Goal: Use online tool/utility

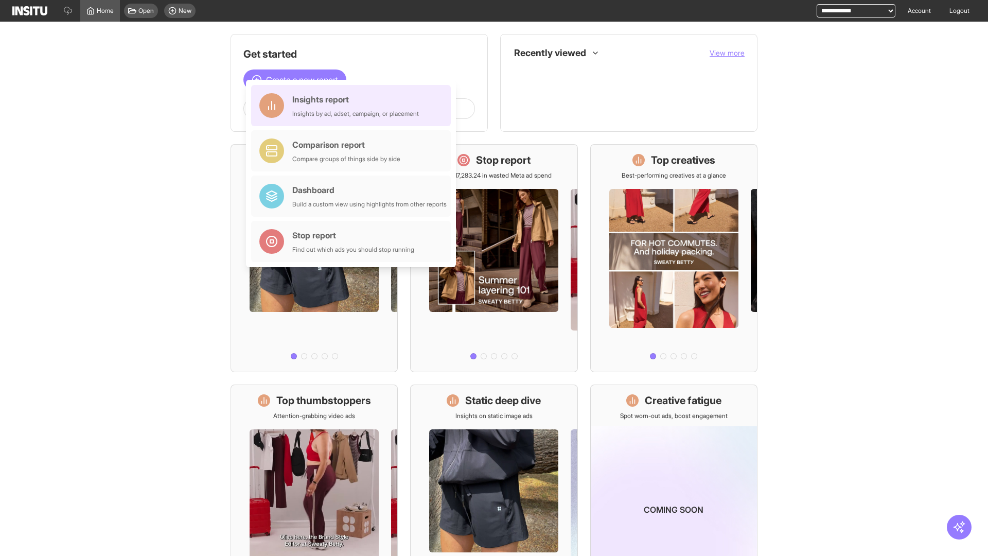
click at [353, 105] on div "Insights report Insights by ad, adset, campaign, or placement" at bounding box center [355, 105] width 127 height 25
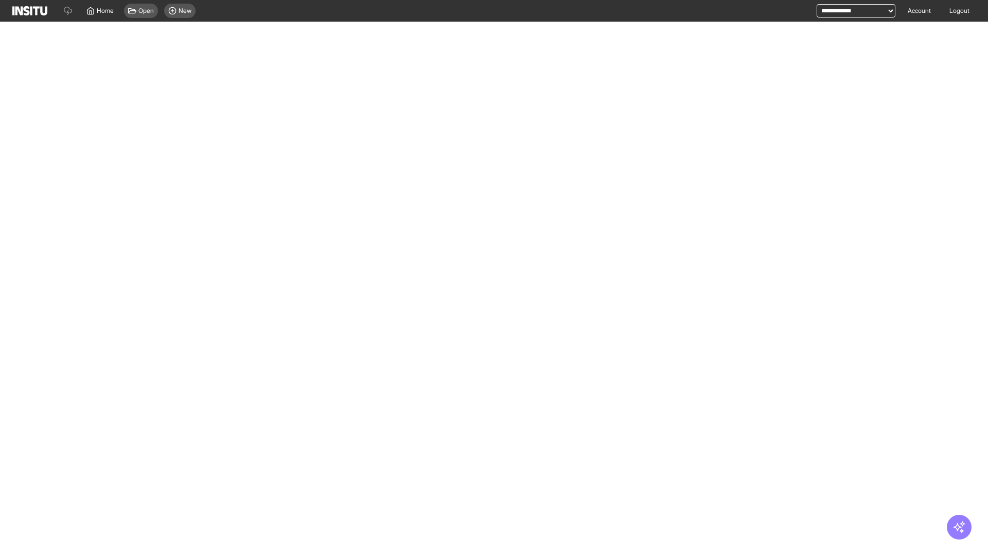
select select "**"
